Goal: Task Accomplishment & Management: Use online tool/utility

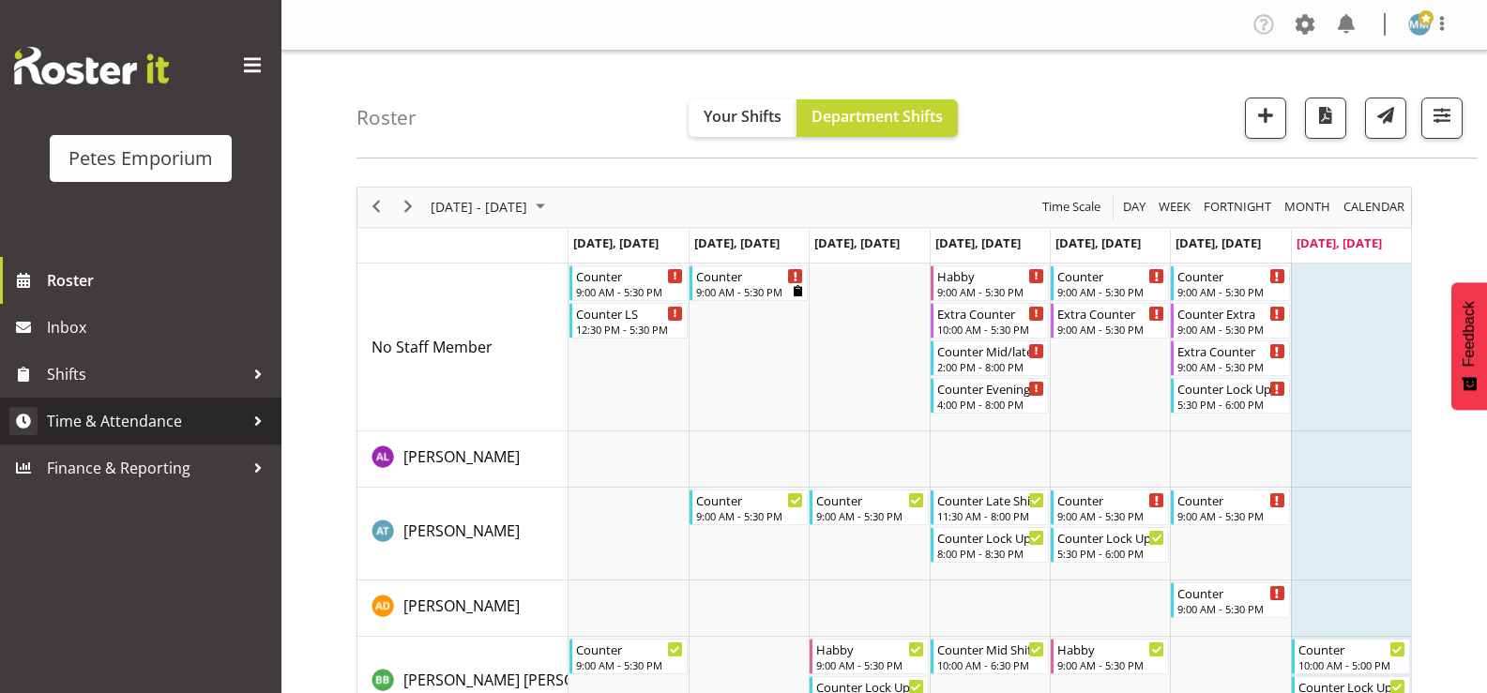
click at [175, 417] on span "Time & Attendance" at bounding box center [145, 421] width 197 height 28
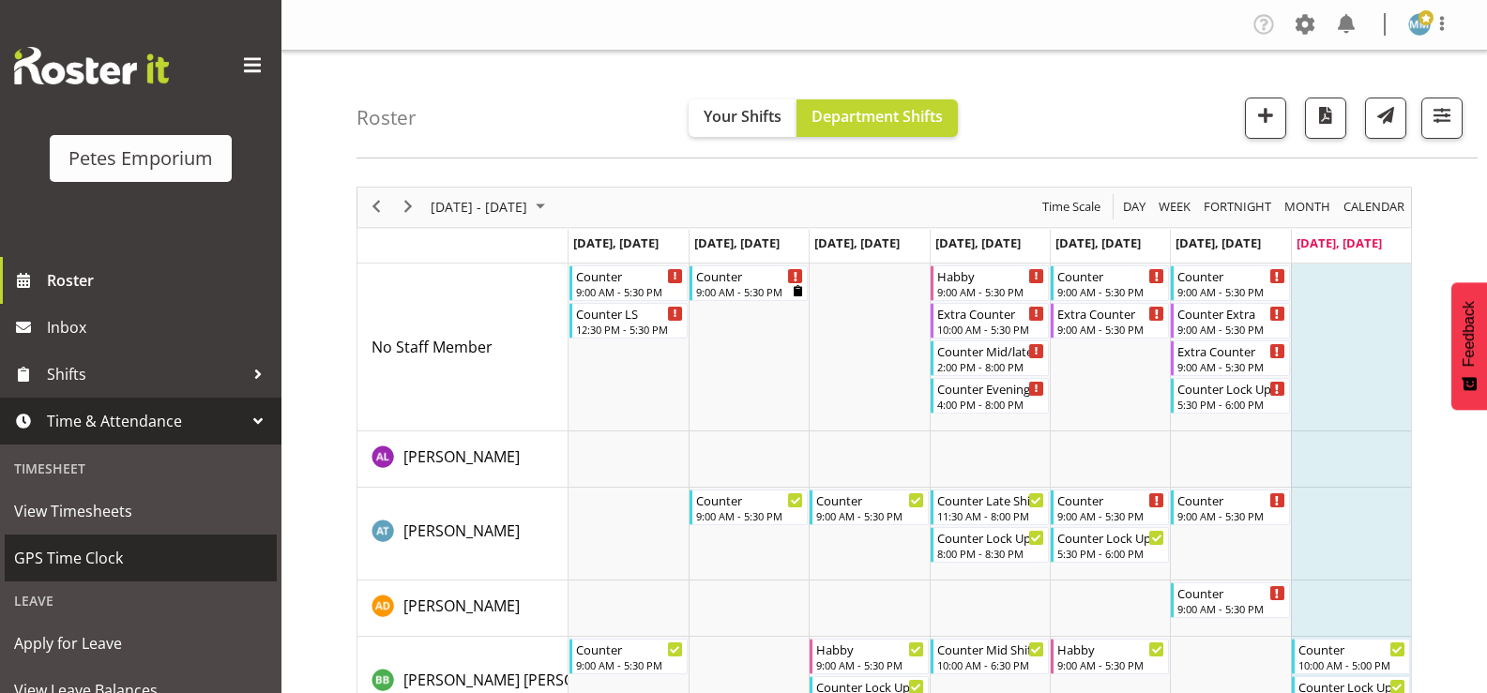
click at [118, 555] on span "GPS Time Clock" at bounding box center [140, 558] width 253 height 28
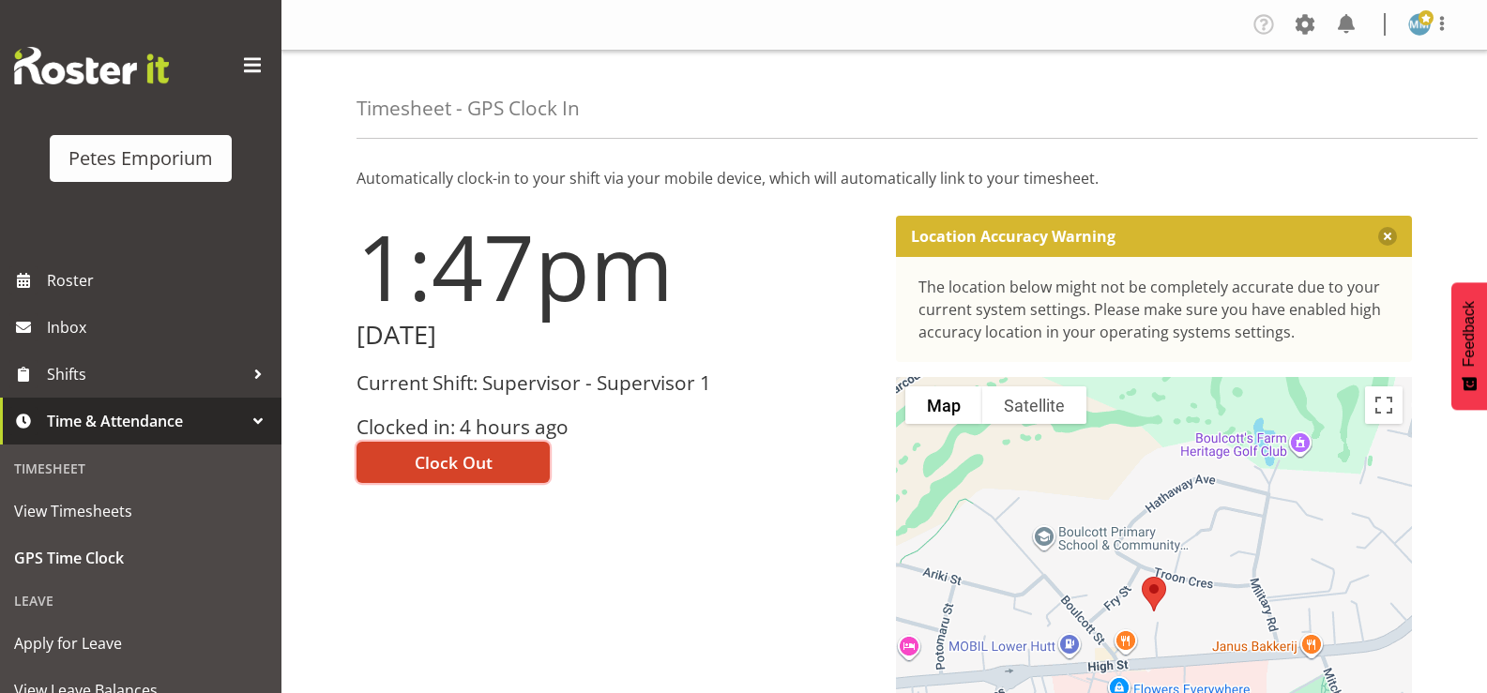
click at [453, 456] on span "Clock Out" at bounding box center [454, 462] width 78 height 24
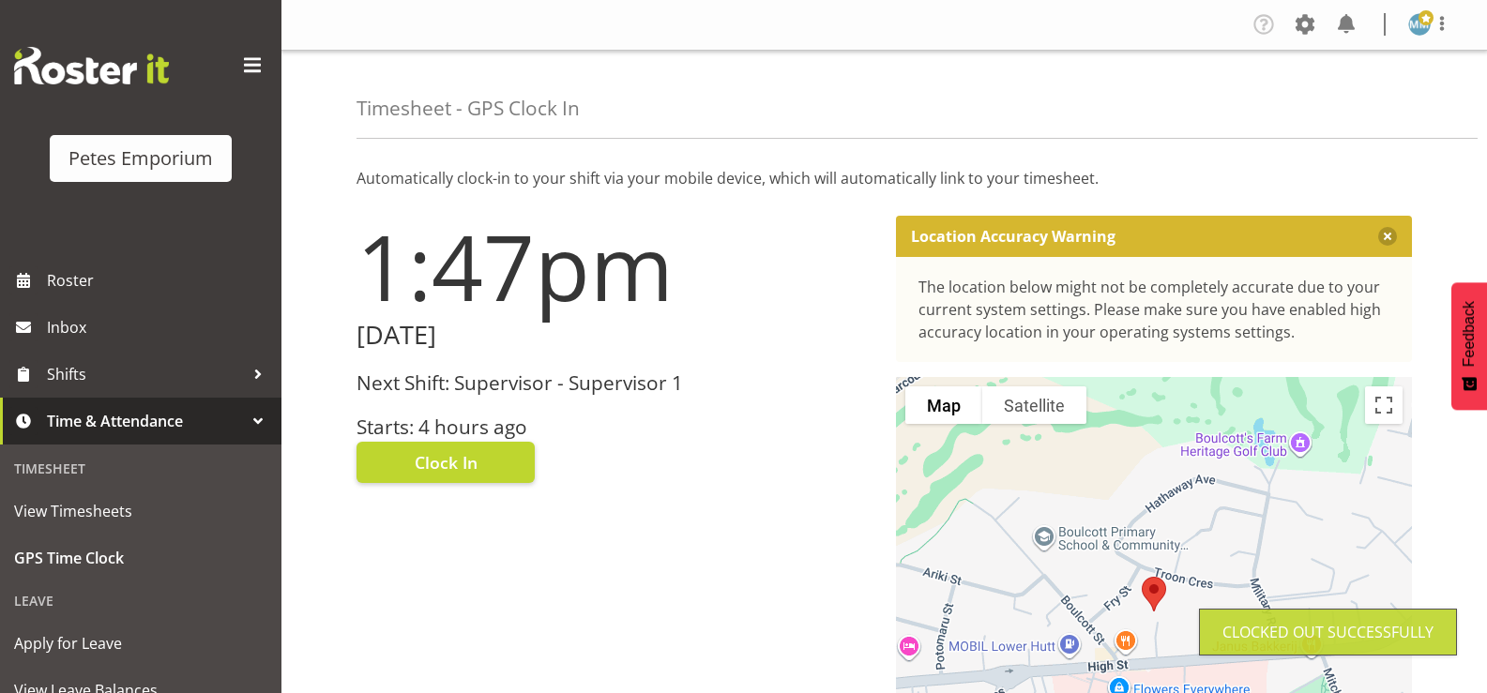
click at [1421, 34] on img at bounding box center [1419, 24] width 23 height 23
click at [1343, 102] on link "Log Out" at bounding box center [1363, 99] width 180 height 34
